Goal: Understand process/instructions: Learn how to perform a task or action

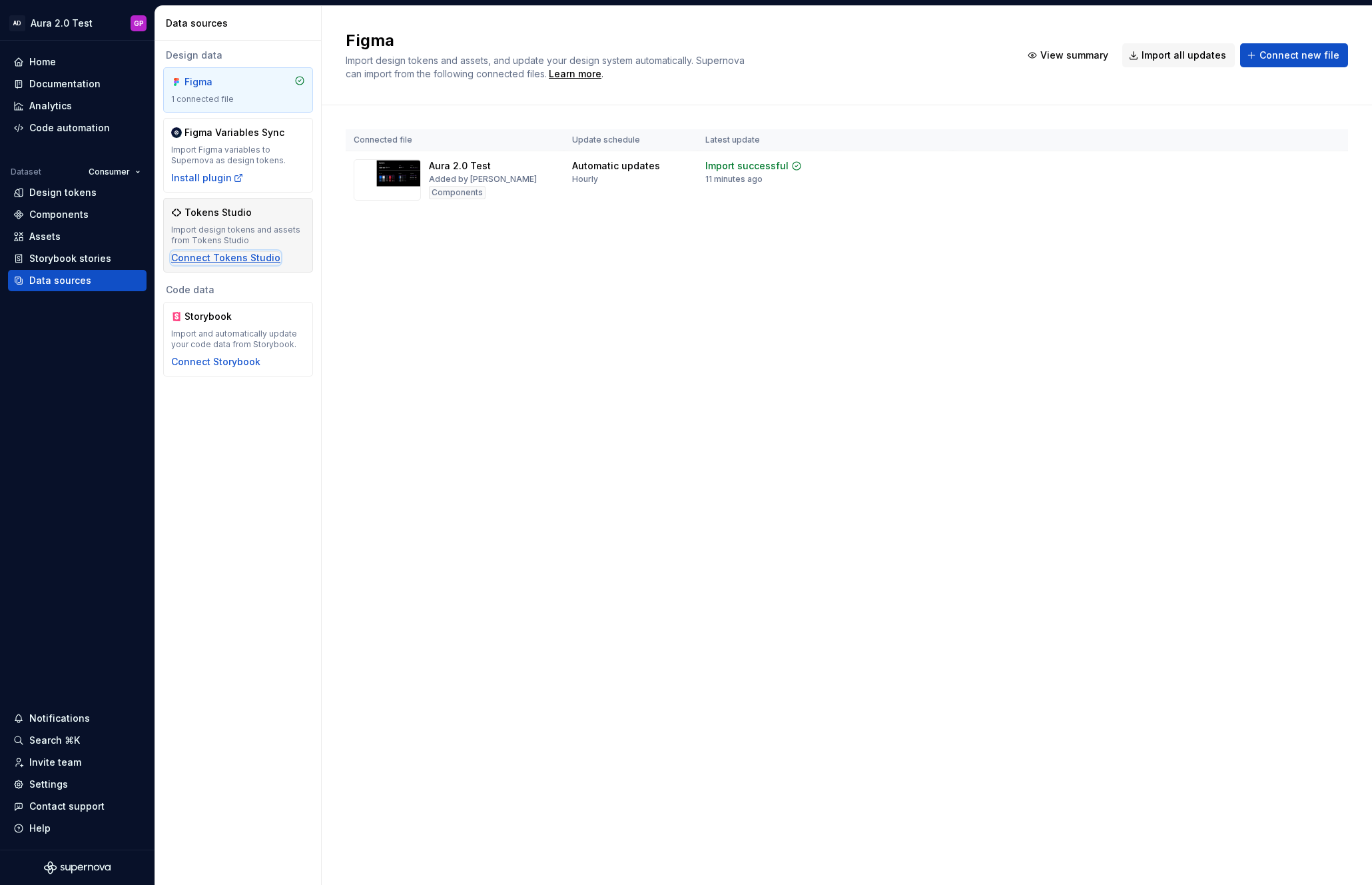
click at [224, 254] on div "Connect Tokens Studio" at bounding box center [226, 258] width 109 height 13
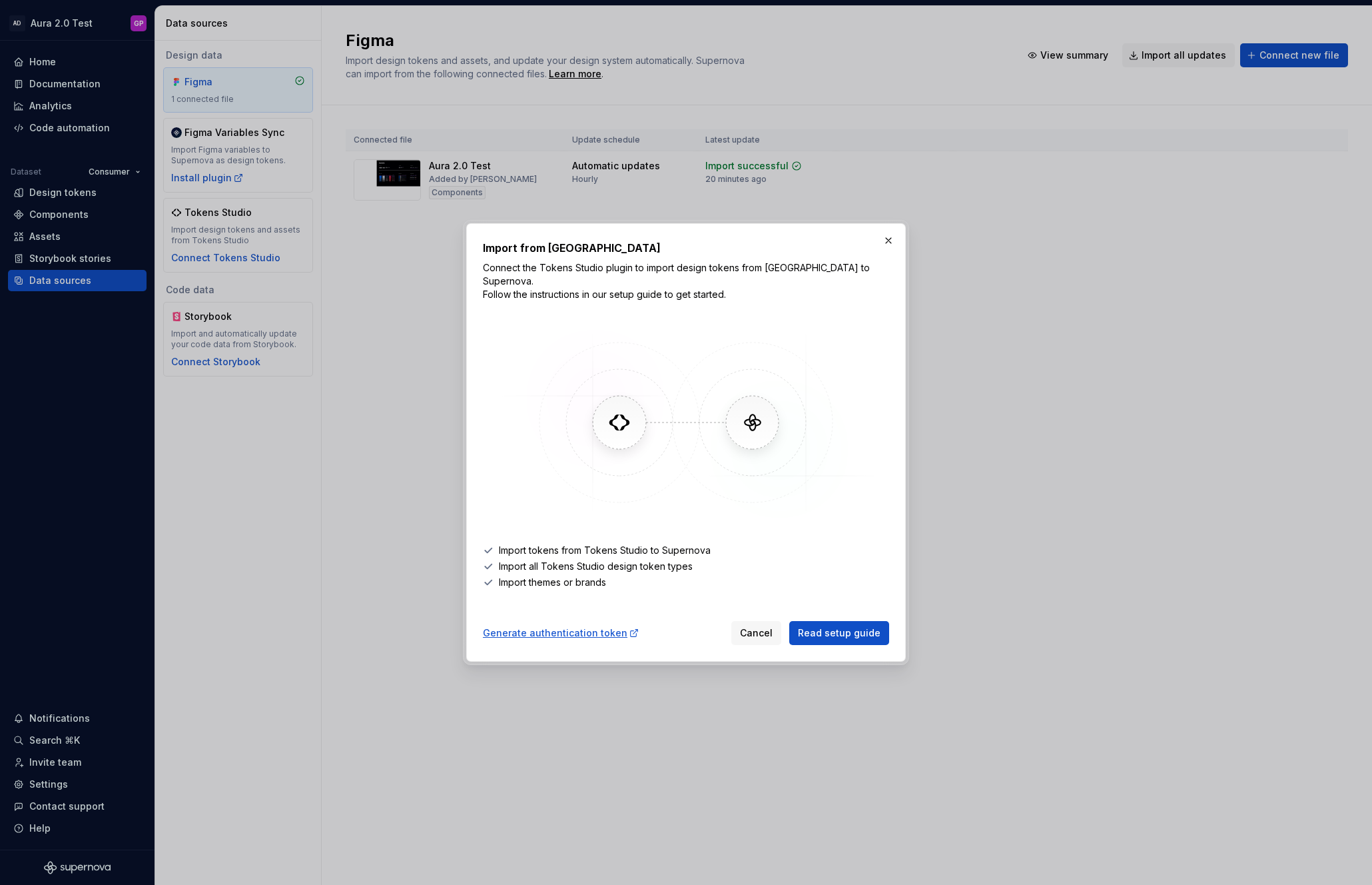
drag, startPoint x: 892, startPoint y: 245, endPoint x: 872, endPoint y: 248, distance: 20.2
click at [891, 245] on button "button" at bounding box center [888, 240] width 19 height 19
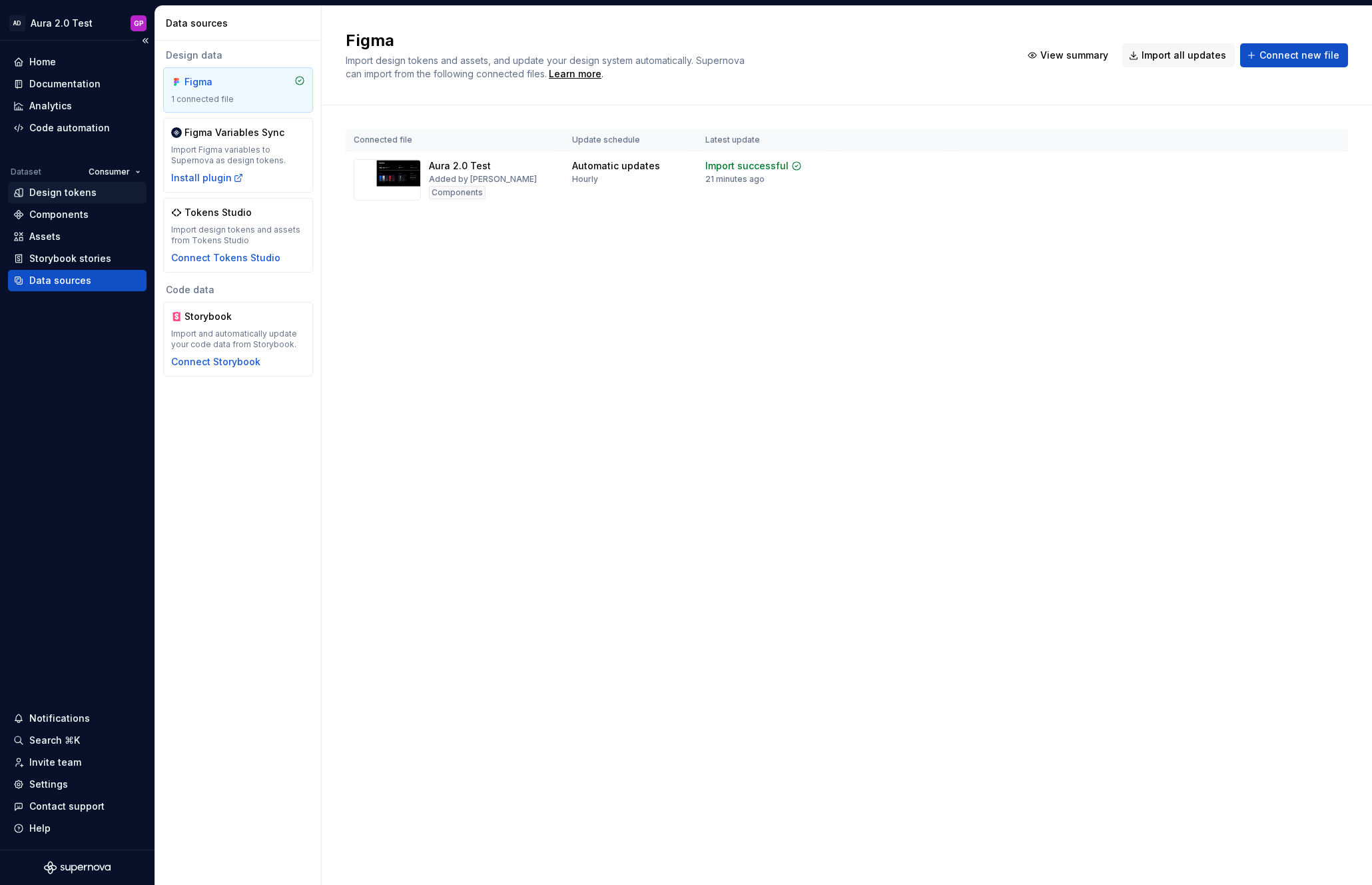
click at [58, 194] on div "Design tokens" at bounding box center [63, 193] width 67 height 13
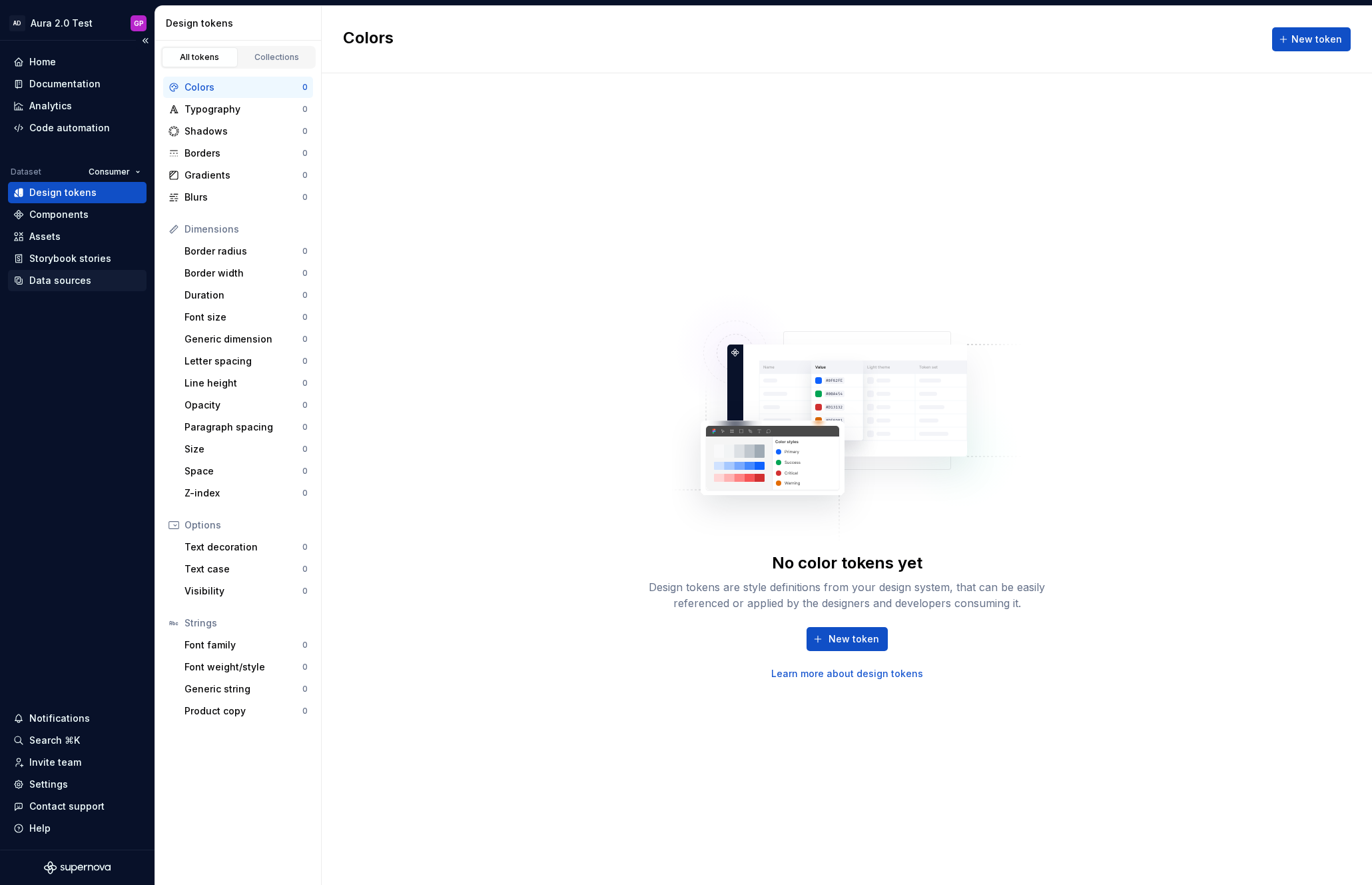
click at [35, 277] on div "Data sources" at bounding box center [60, 281] width 62 height 13
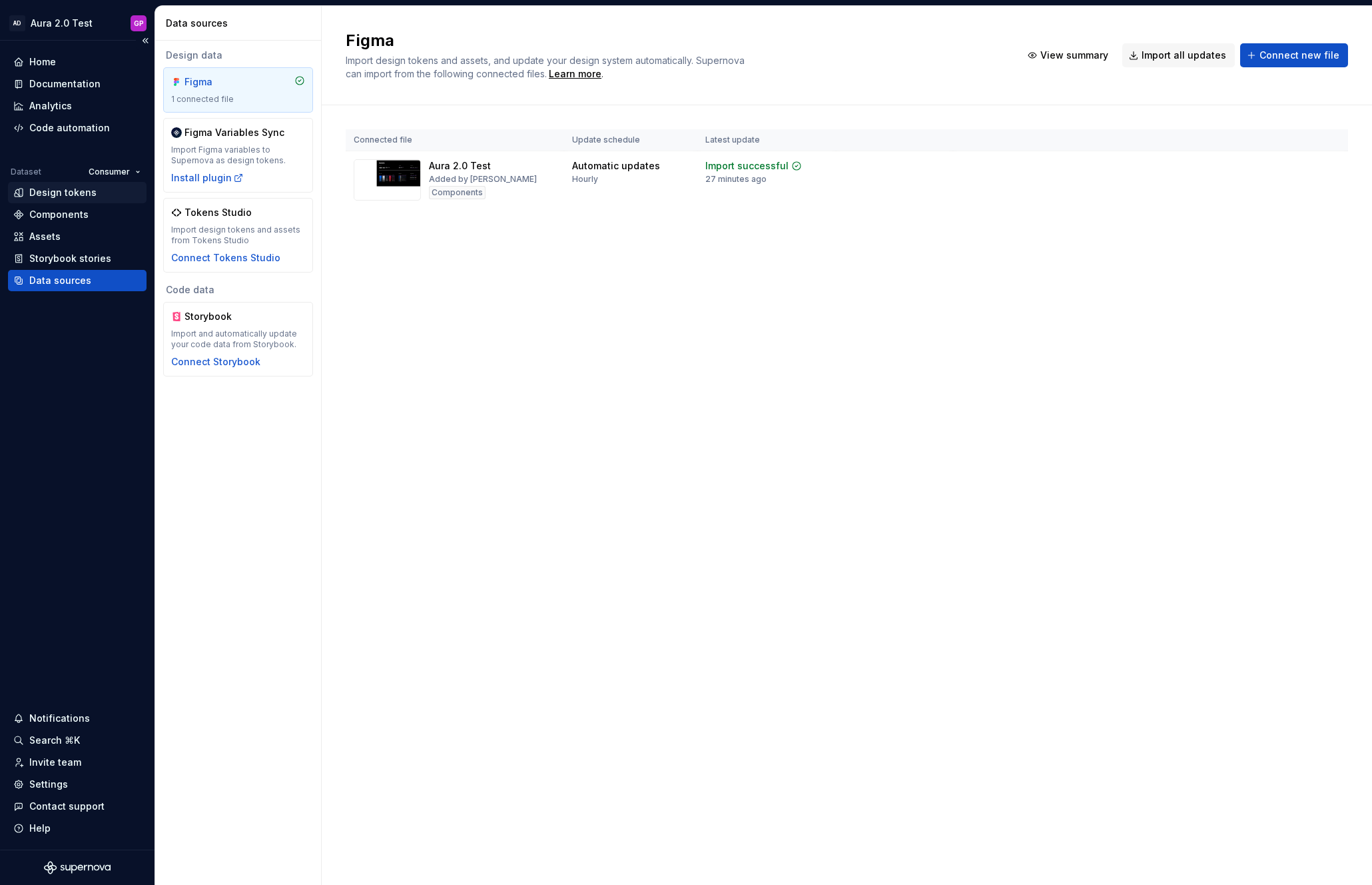
click at [56, 196] on div "Design tokens" at bounding box center [63, 193] width 67 height 13
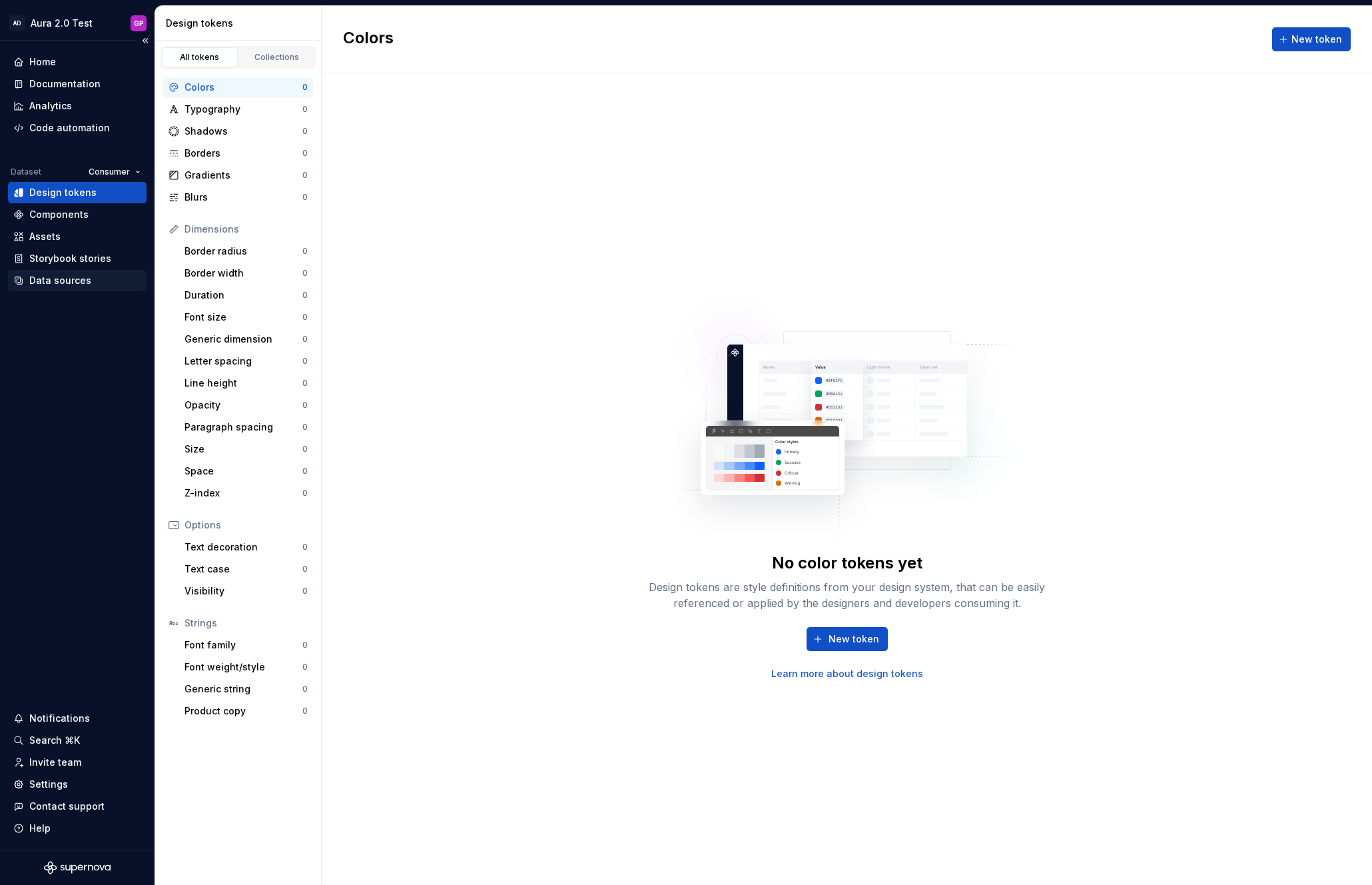
click at [44, 280] on div "Data sources" at bounding box center [60, 281] width 62 height 13
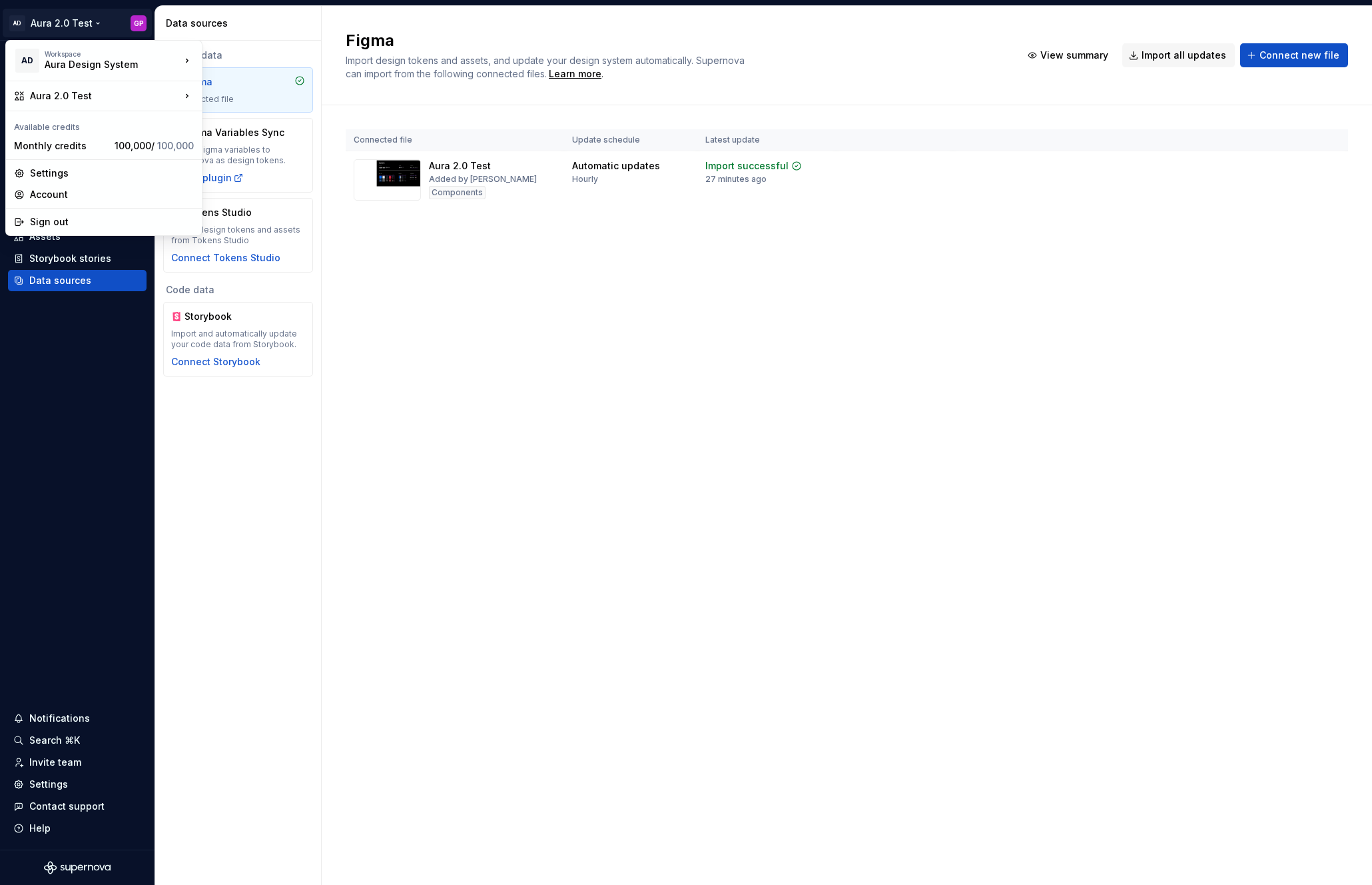
click at [92, 22] on html "AD Aura 2.0 Test GP Home Documentation Analytics Code automation Dataset Consum…" at bounding box center [686, 442] width 1372 height 885
click at [55, 19] on html "AD Aura 2.0 Test GP Home Documentation Analytics Code automation Dataset Consum…" at bounding box center [686, 442] width 1372 height 885
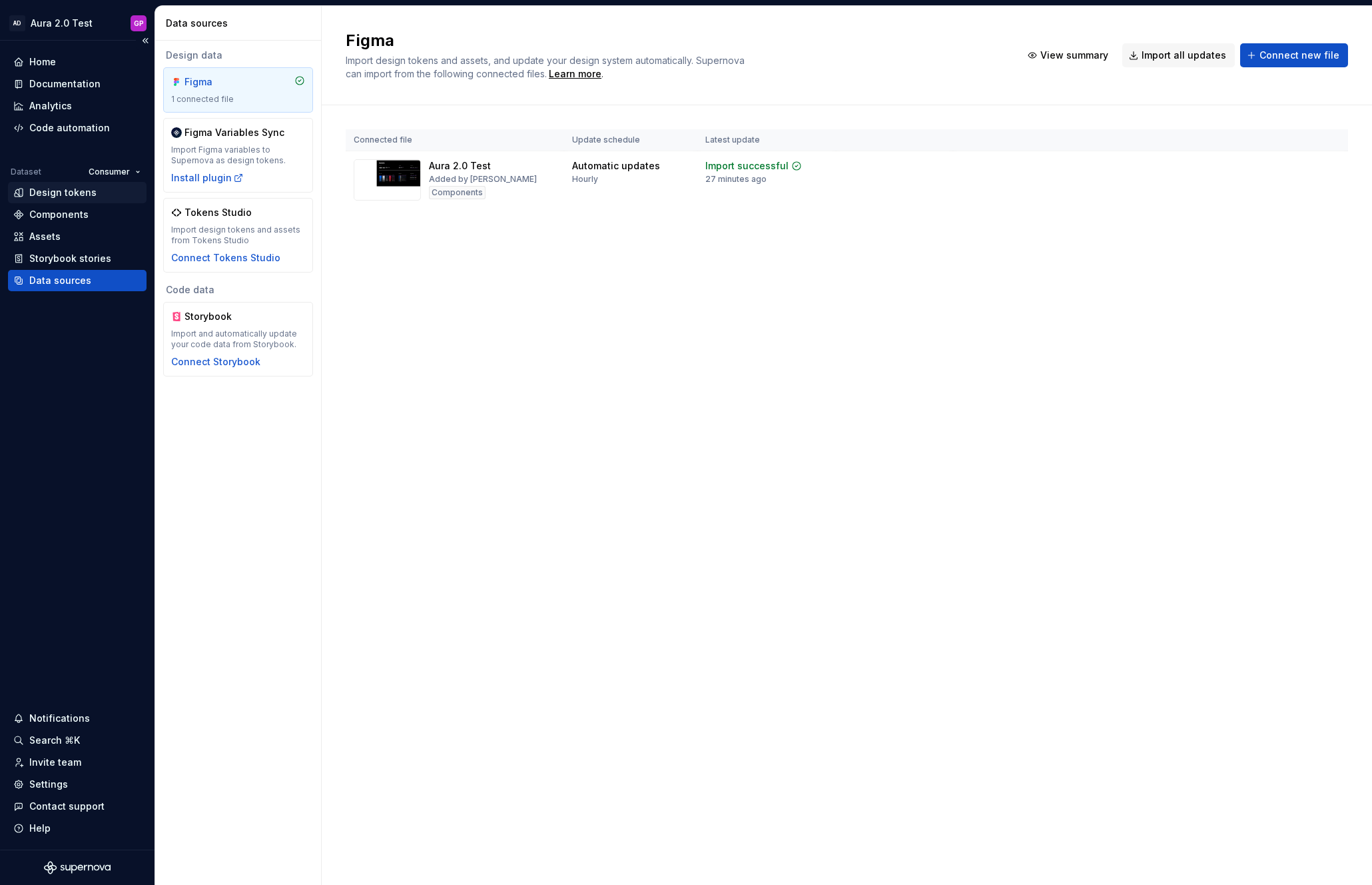
click at [55, 190] on div "Design tokens" at bounding box center [63, 193] width 67 height 13
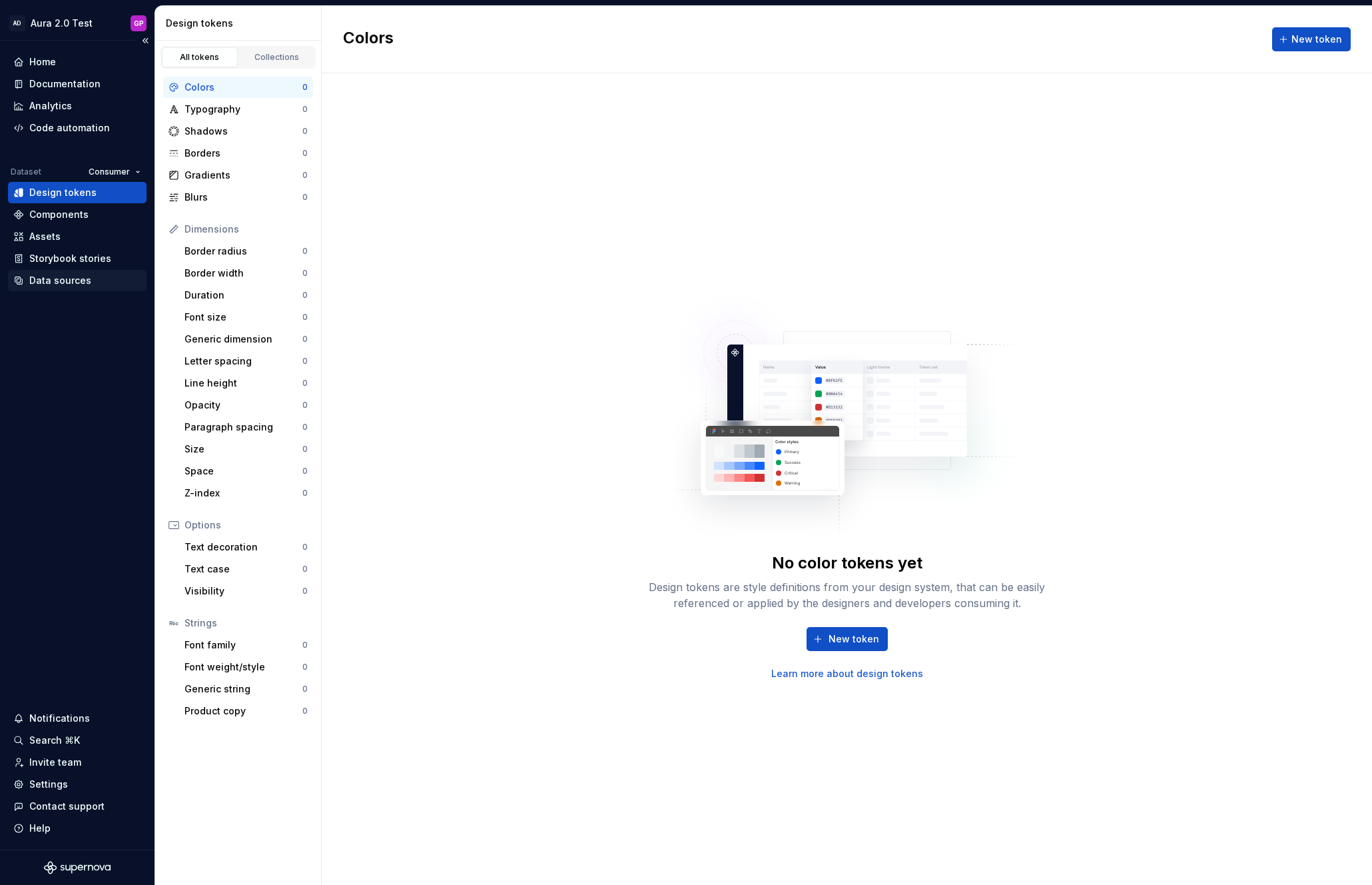
click at [57, 281] on div "Data sources" at bounding box center [60, 281] width 62 height 13
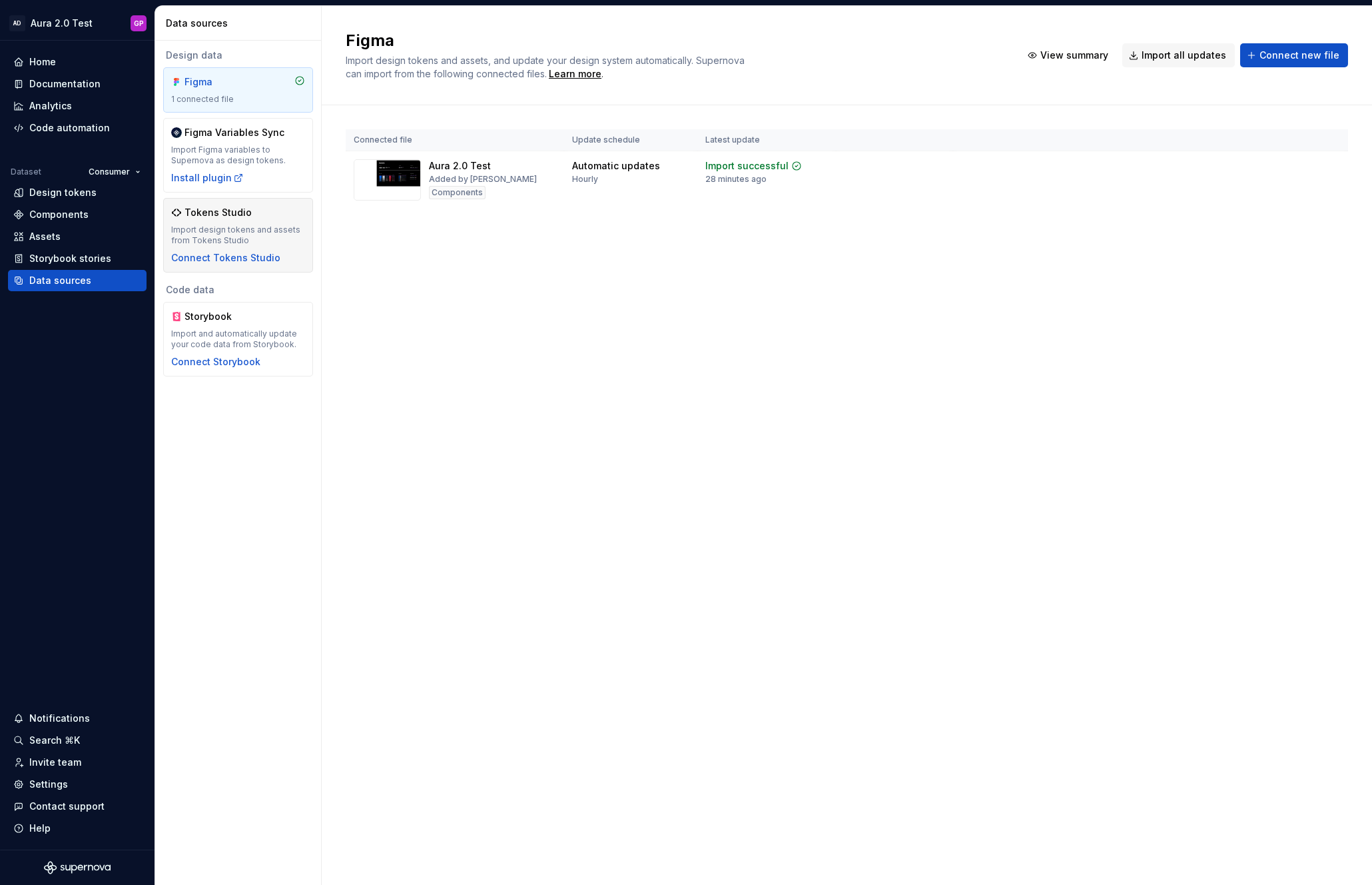
click at [226, 224] on div "Tokens Studio Import design tokens and assets from Tokens Studio Connect Tokens…" at bounding box center [238, 235] width 134 height 58
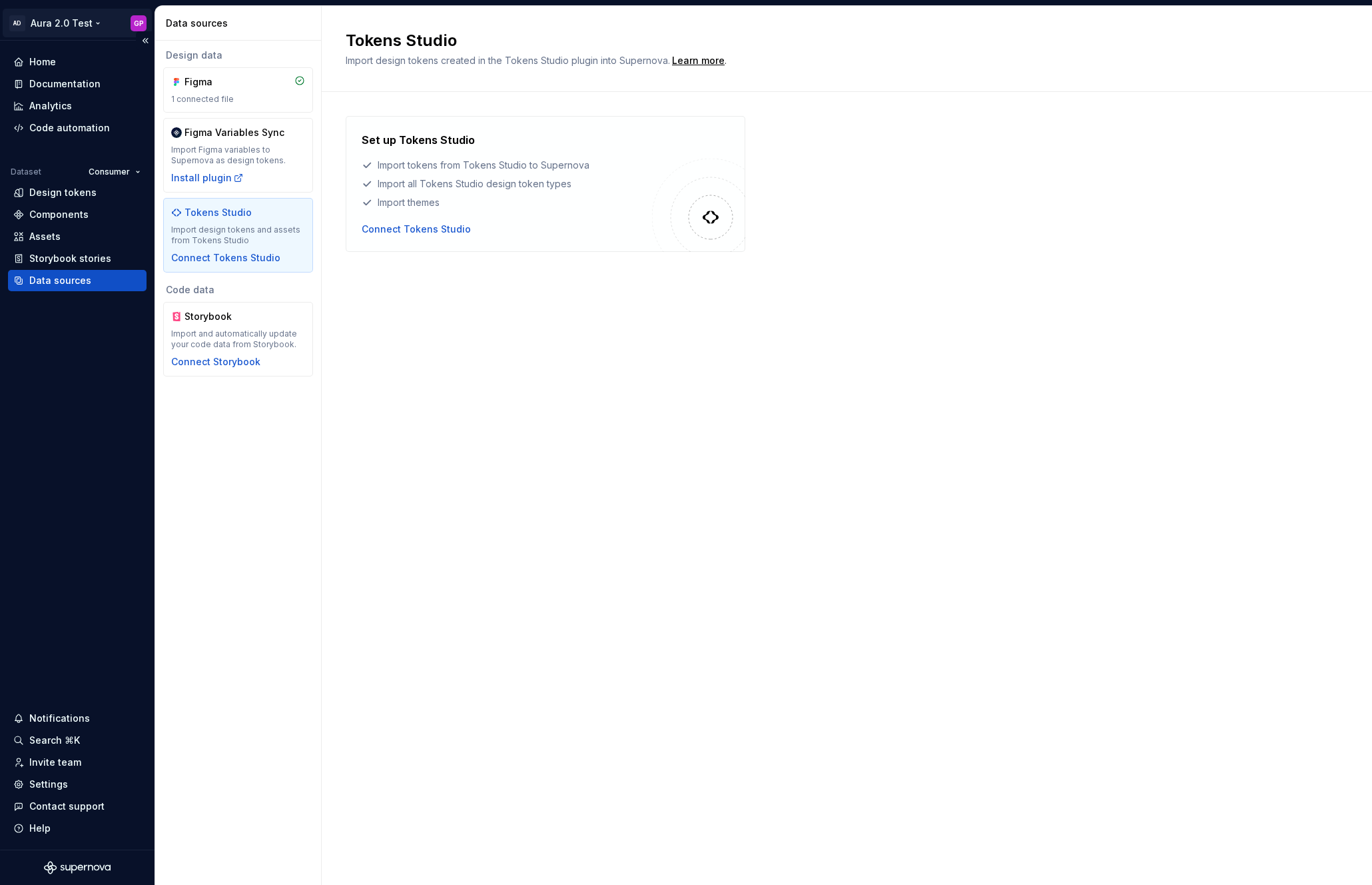
click at [89, 25] on html "AD Aura 2.0 Test GP Home Documentation Analytics Code automation Dataset Consum…" at bounding box center [686, 442] width 1372 height 885
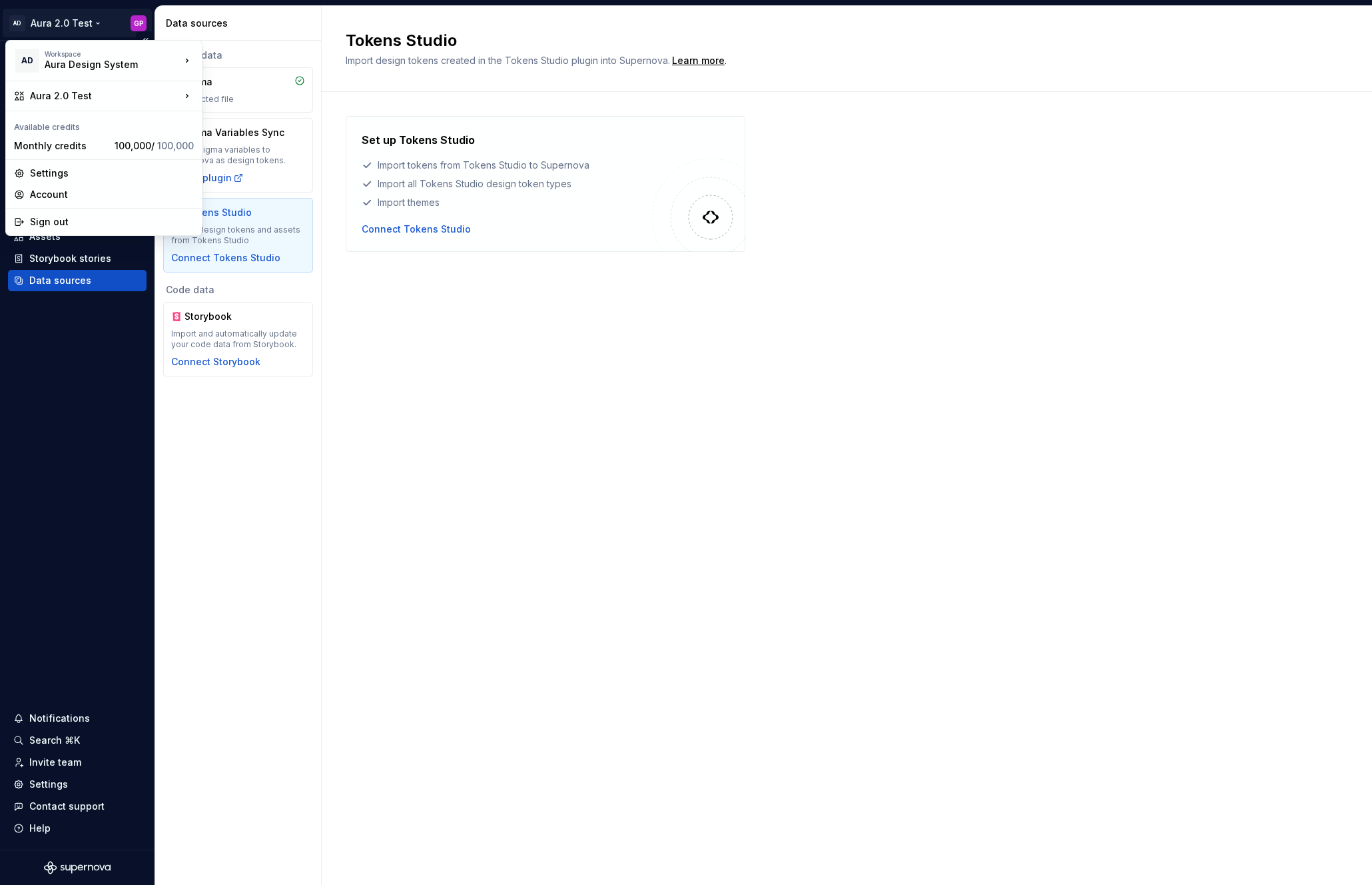
click at [78, 19] on html "AD Aura 2.0 Test GP Home Documentation Analytics Code automation Dataset Consum…" at bounding box center [686, 442] width 1372 height 885
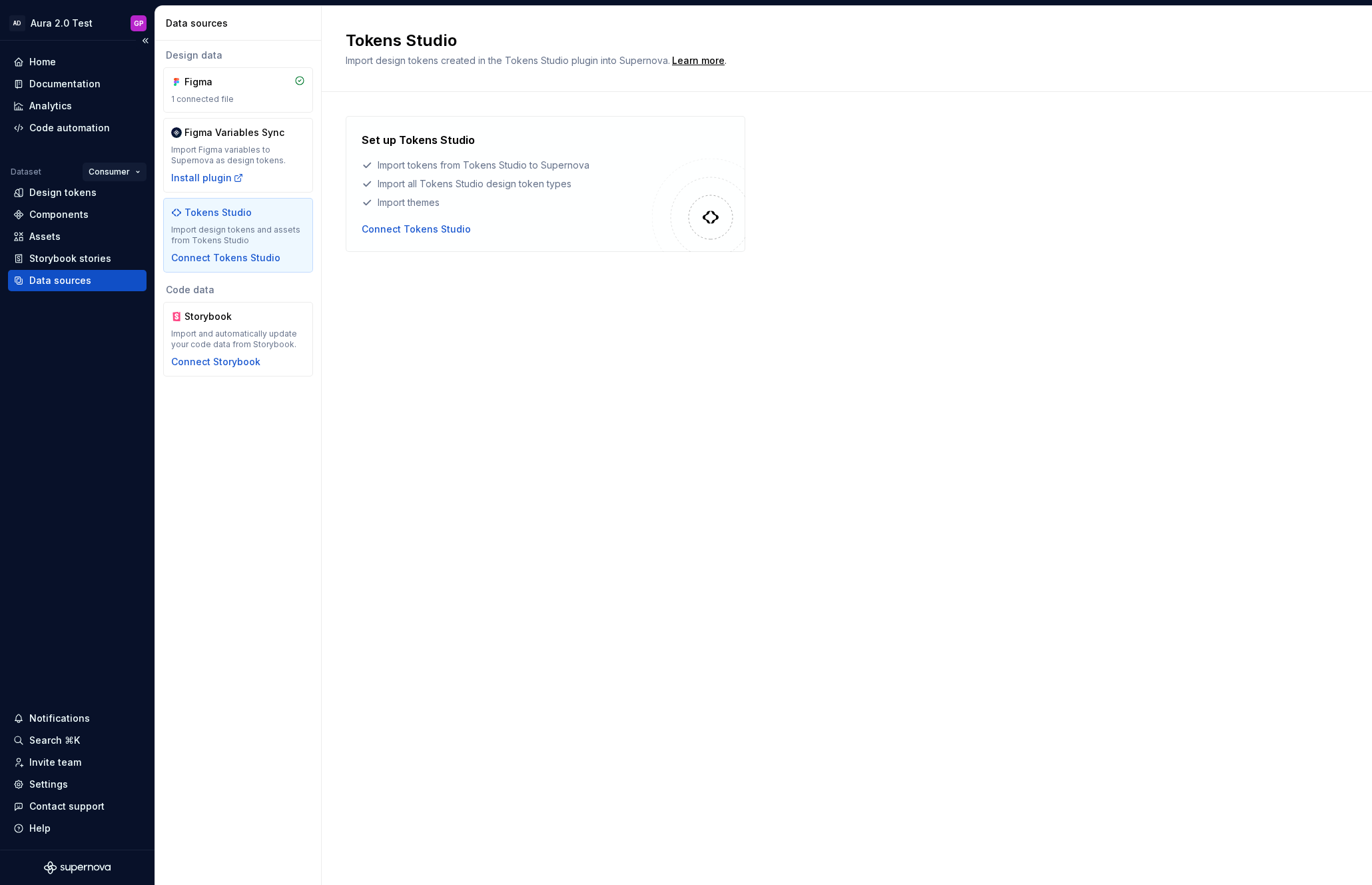
click at [120, 170] on html "AD Aura 2.0 Test GP Home Documentation Analytics Code automation Dataset Consum…" at bounding box center [686, 442] width 1372 height 885
click at [126, 239] on div "Provider" at bounding box center [153, 241] width 87 height 13
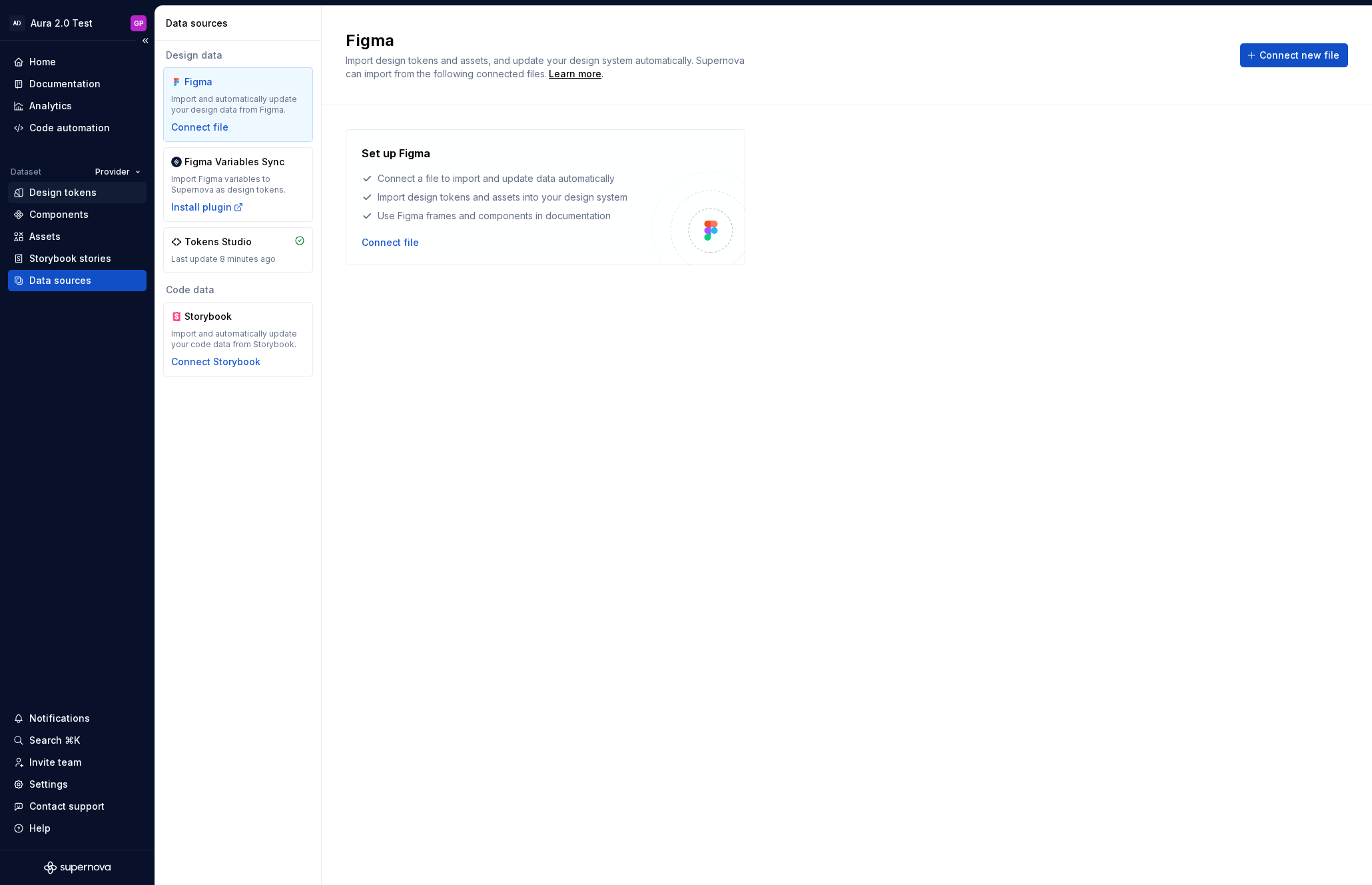
click at [52, 192] on div "Design tokens" at bounding box center [63, 193] width 67 height 13
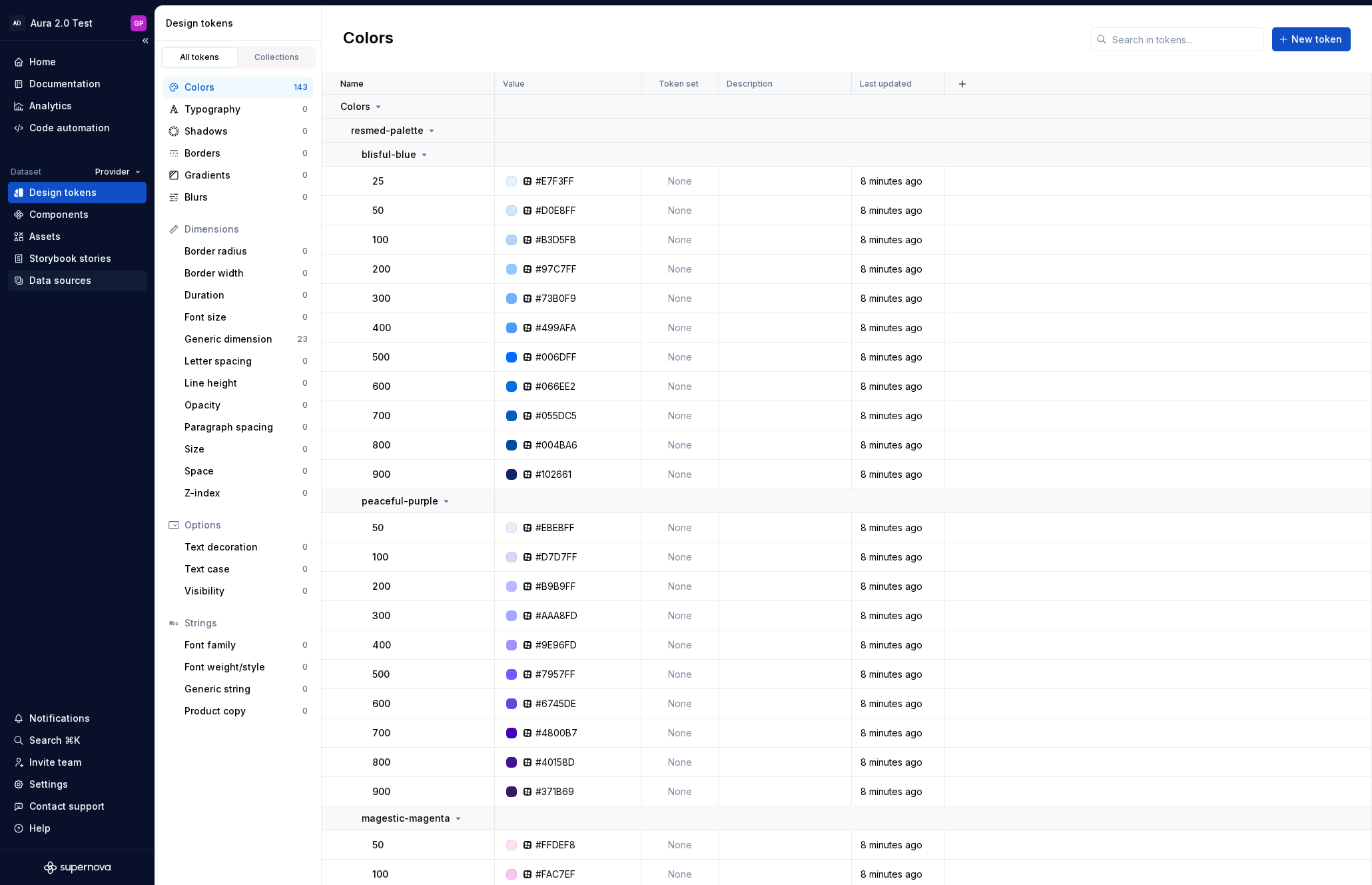
click at [53, 276] on div "Data sources" at bounding box center [60, 281] width 62 height 13
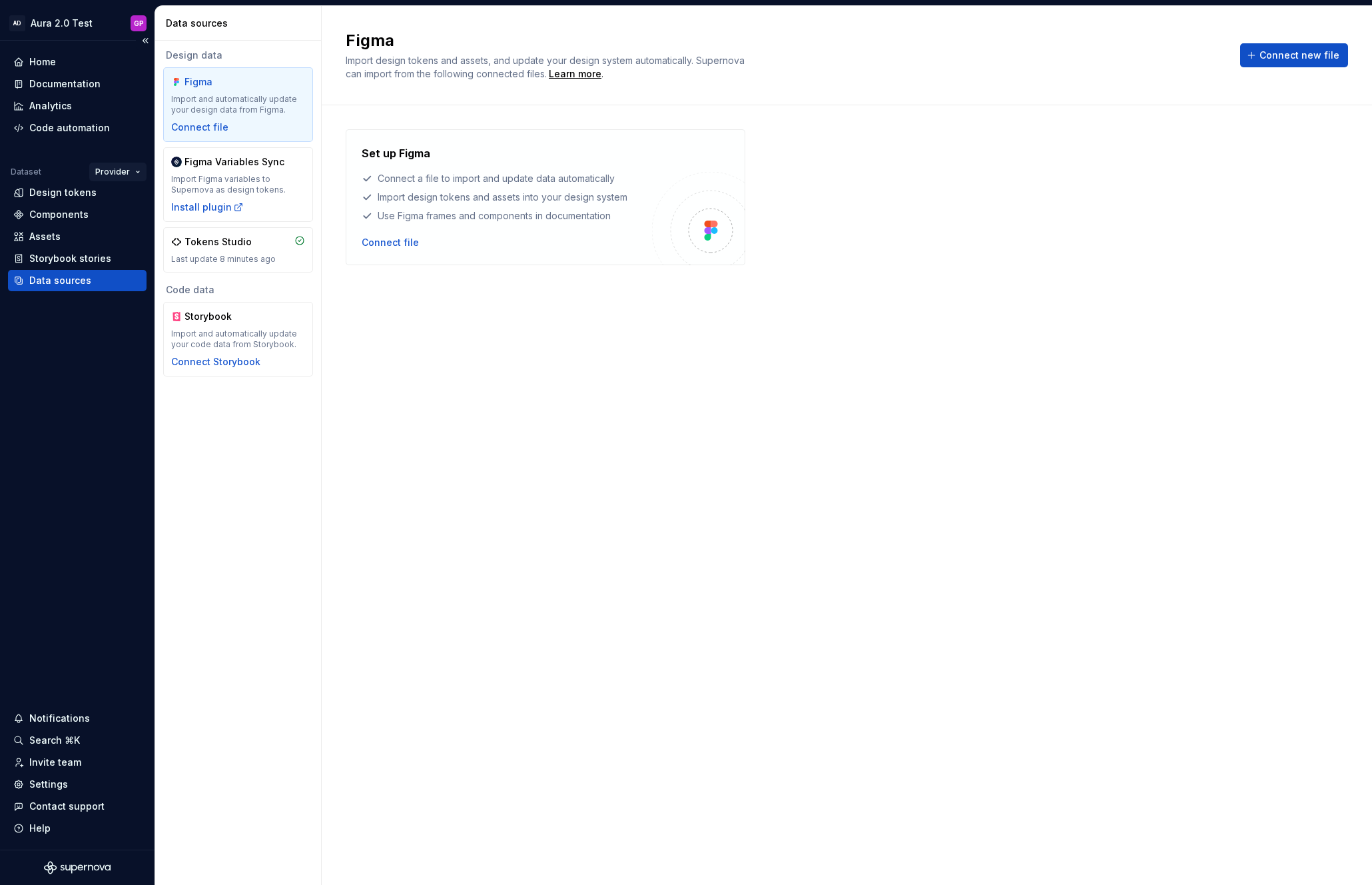
click at [134, 170] on html "AD Aura 2.0 Test GP Home Documentation Analytics Code automation Dataset Provid…" at bounding box center [686, 442] width 1372 height 885
click at [132, 194] on div "Consumer" at bounding box center [160, 198] width 87 height 13
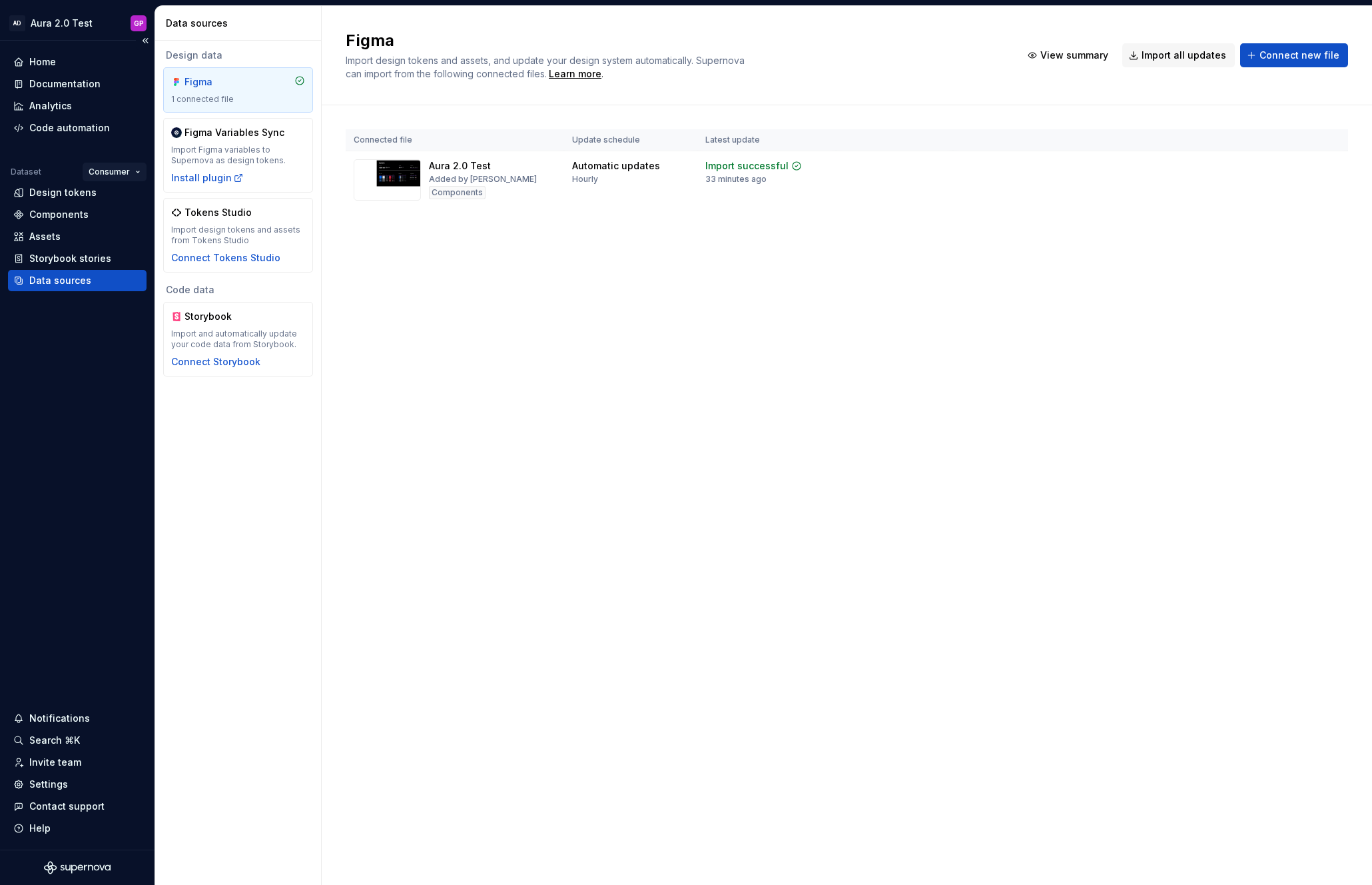
click at [130, 172] on html "AD Aura 2.0 Test GP Home Documentation Analytics Code automation Dataset Consum…" at bounding box center [686, 442] width 1372 height 885
click at [129, 239] on div "Provider" at bounding box center [153, 241] width 87 height 13
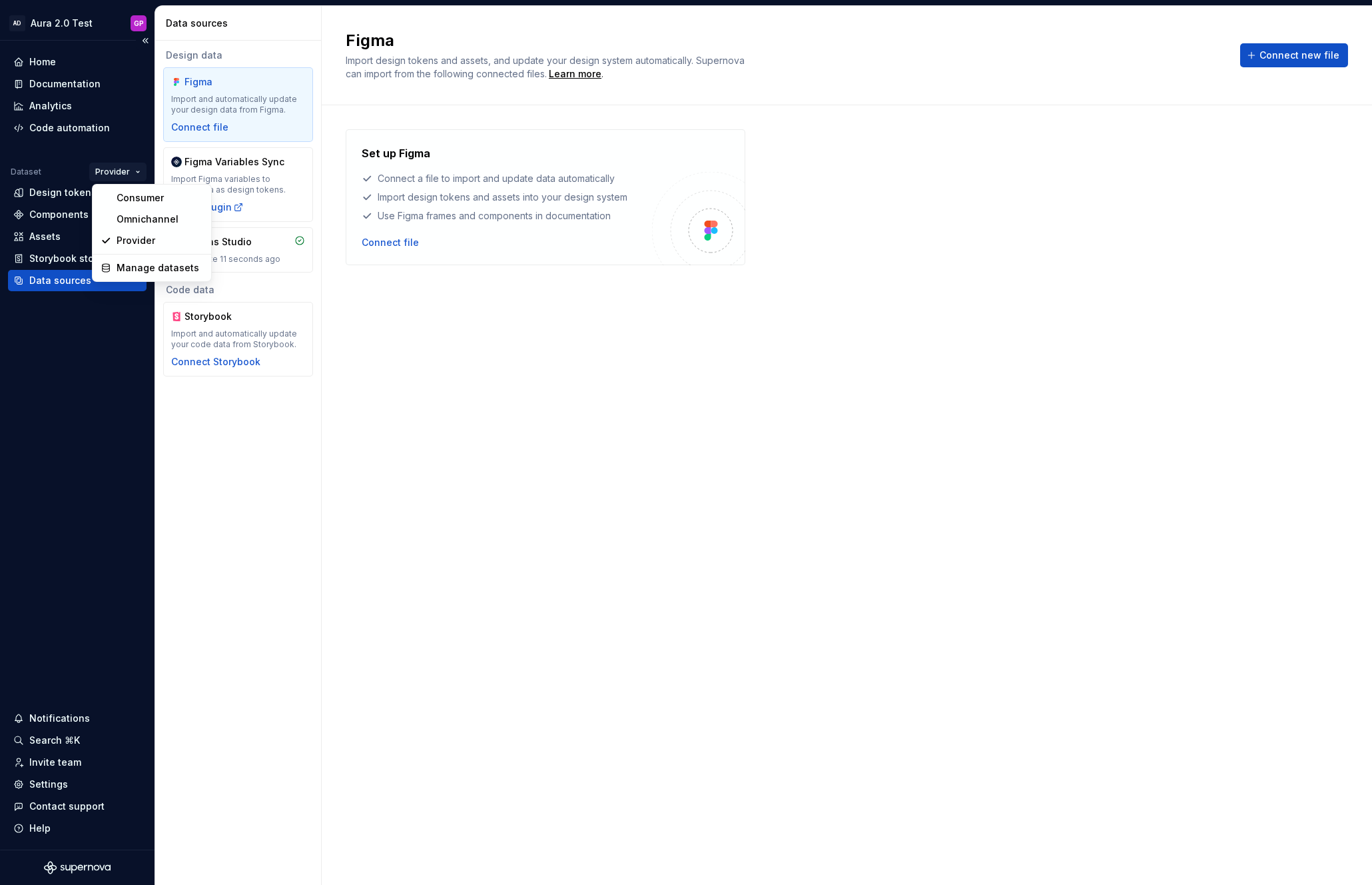
click at [132, 171] on html "AD Aura 2.0 Test GP Home Documentation Analytics Code automation Dataset Provid…" at bounding box center [686, 442] width 1372 height 885
click at [132, 198] on div "Consumer" at bounding box center [160, 198] width 87 height 13
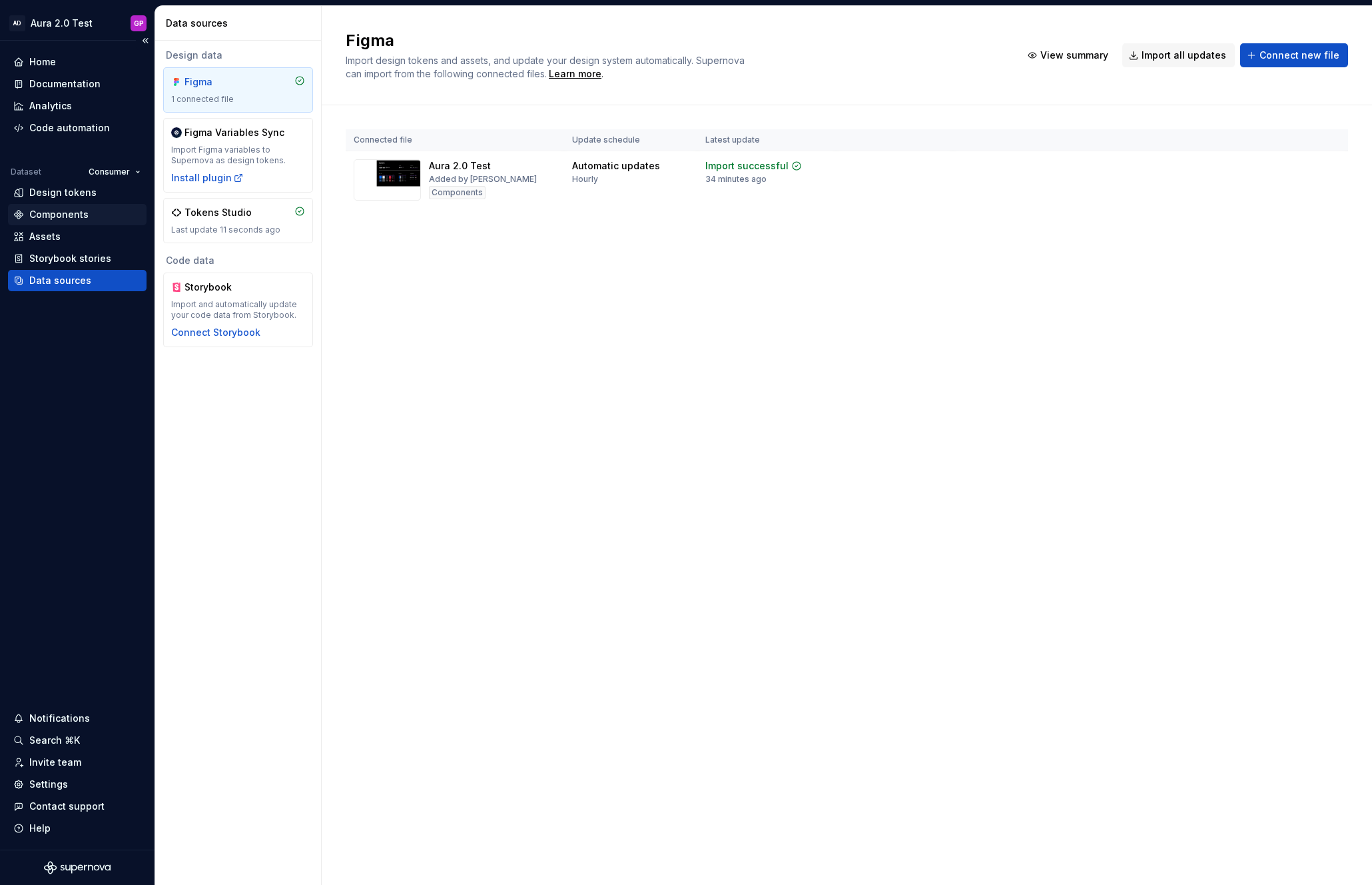
click at [46, 212] on div "Components" at bounding box center [58, 215] width 59 height 13
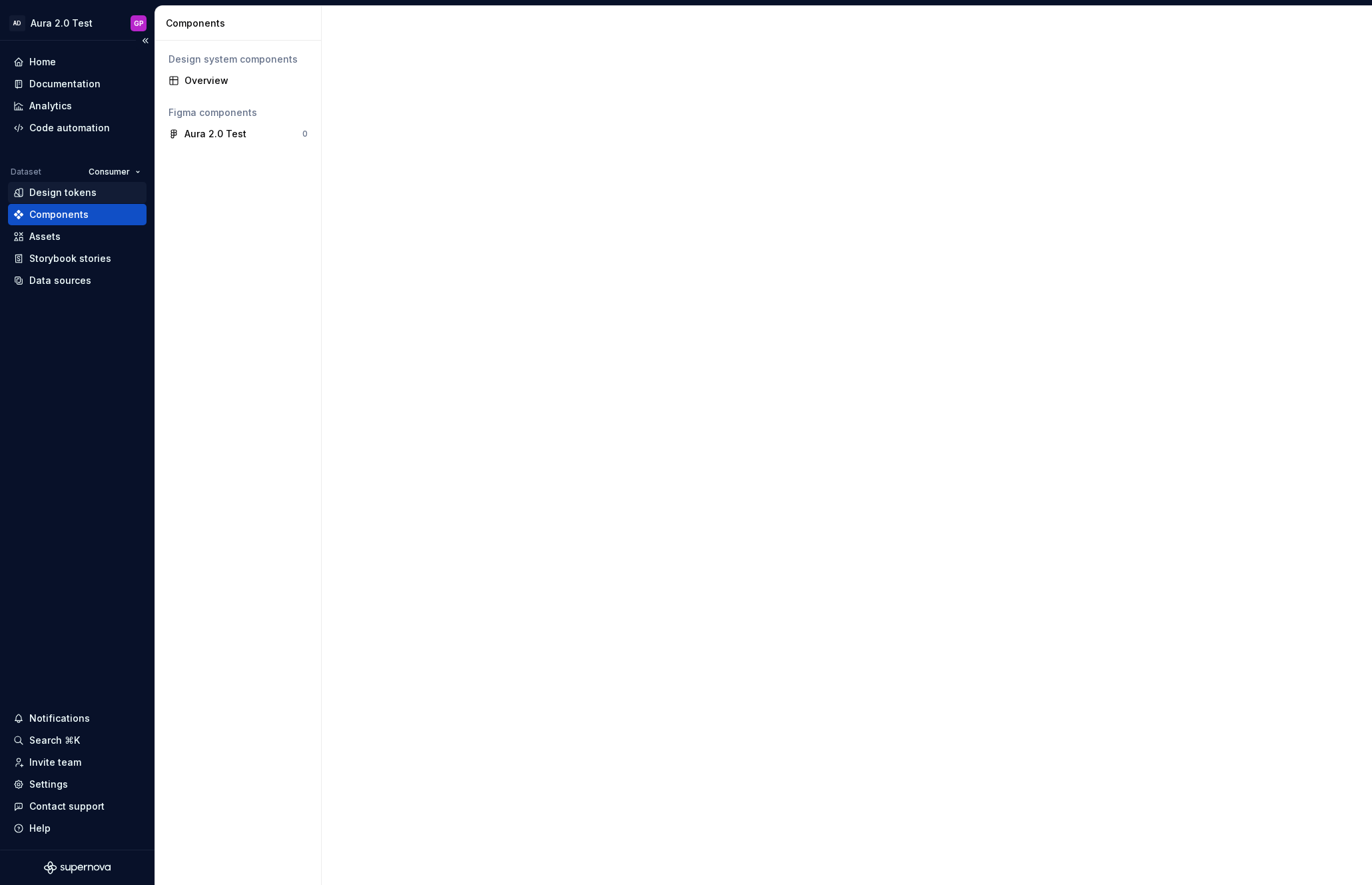
click at [45, 190] on div "Design tokens" at bounding box center [63, 193] width 67 height 13
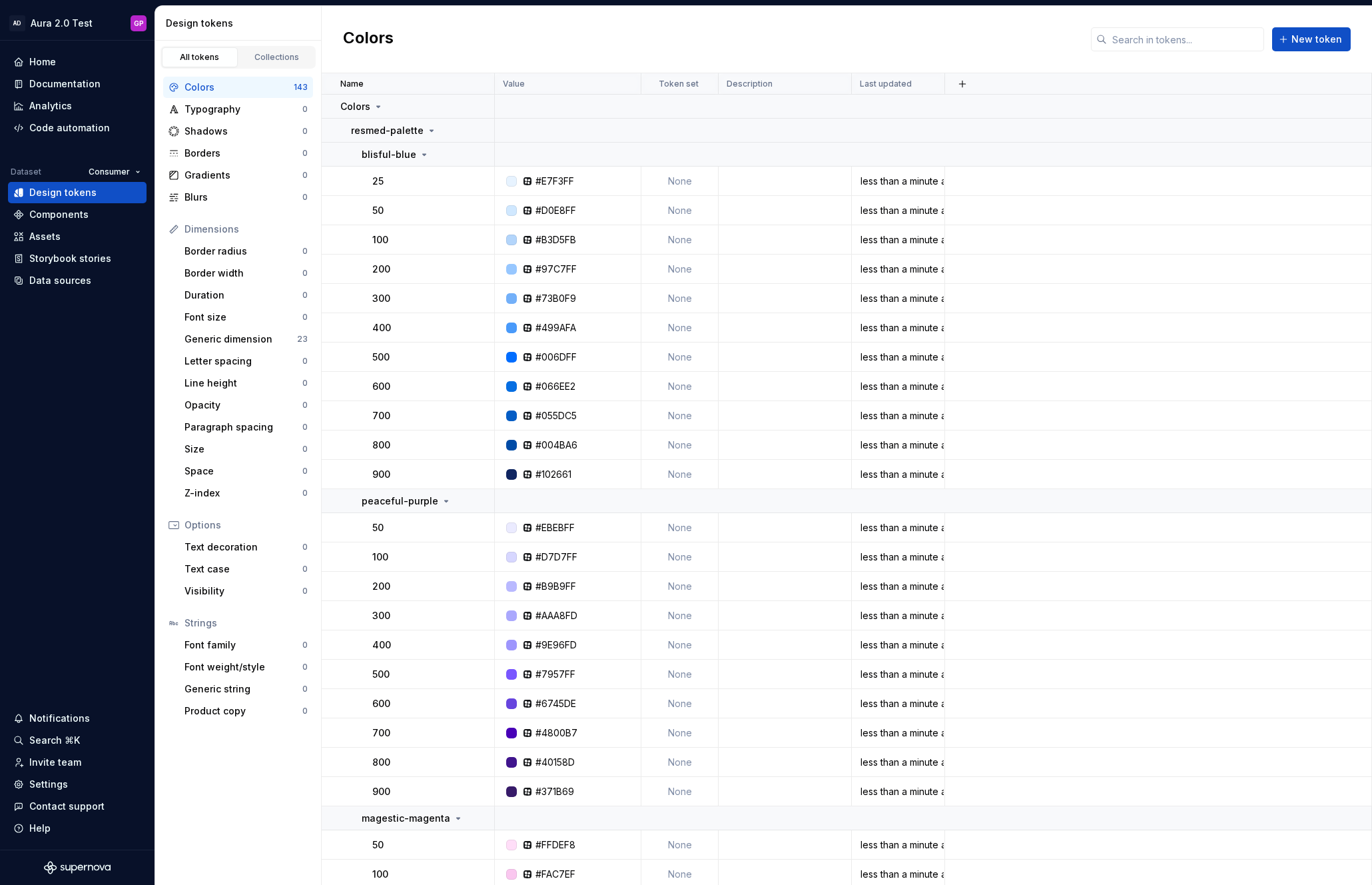
click at [123, 168] on html "AD Aura 2.0 Test GP Home Documentation Analytics Code automation Dataset Consum…" at bounding box center [686, 442] width 1372 height 885
click at [117, 240] on div "Provider" at bounding box center [153, 241] width 87 height 13
